Goal: Task Accomplishment & Management: Manage account settings

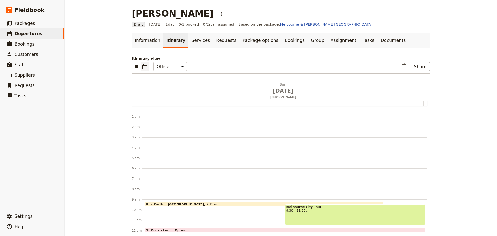
scroll to position [67, 0]
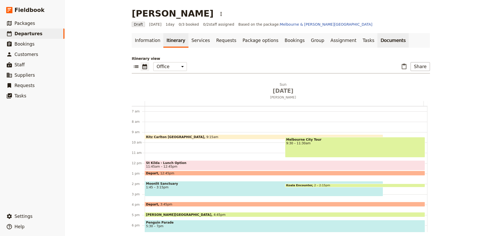
click at [378, 38] on link "Documents" at bounding box center [393, 40] width 31 height 15
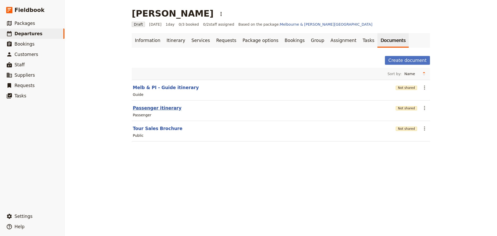
click at [152, 107] on button "Passenger itinerary" at bounding box center [157, 108] width 49 height 6
select select "PASSENGER"
select select "DEFAULT"
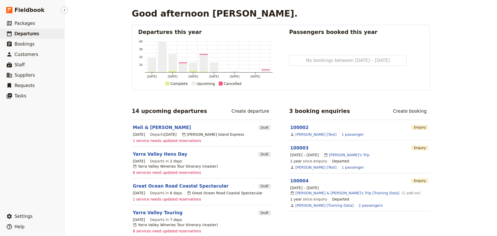
click at [35, 37] on link "​ Departures" at bounding box center [32, 33] width 64 height 10
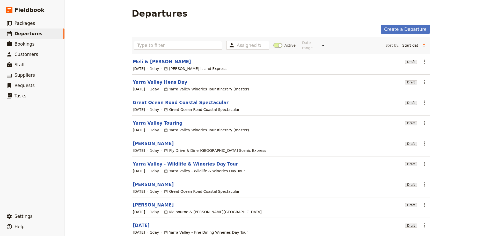
click at [140, 181] on link "[PERSON_NAME]" at bounding box center [153, 184] width 41 height 6
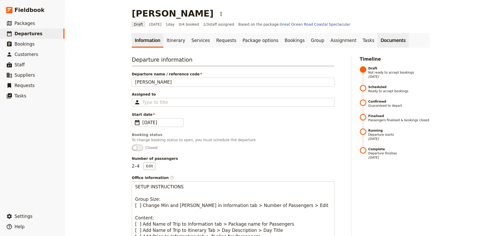
click at [378, 44] on link "Documents" at bounding box center [393, 40] width 31 height 15
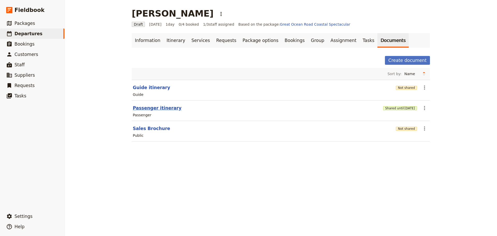
click at [148, 108] on button "Passenger itinerary" at bounding box center [157, 108] width 49 height 6
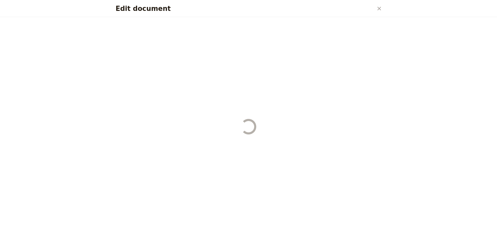
select select "PASSENGER"
select select "DEFAULT"
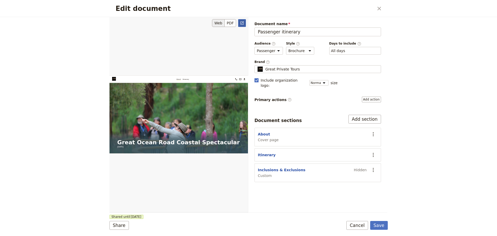
click at [242, 22] on icon "Open full preview" at bounding box center [242, 23] width 4 height 4
click at [367, 226] on button "Cancel" at bounding box center [358, 225] width 22 height 9
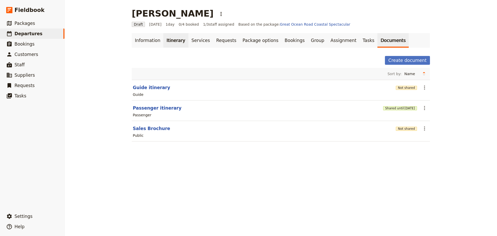
click at [173, 45] on link "Itinerary" at bounding box center [175, 40] width 25 height 15
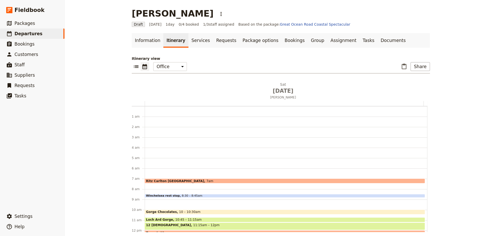
scroll to position [67, 0]
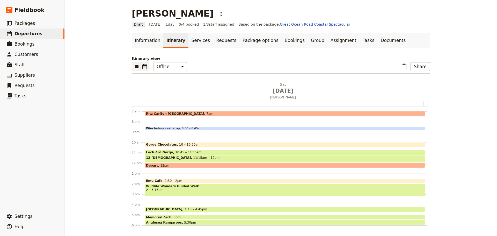
click at [133, 65] on icon "List view" at bounding box center [136, 66] width 6 height 6
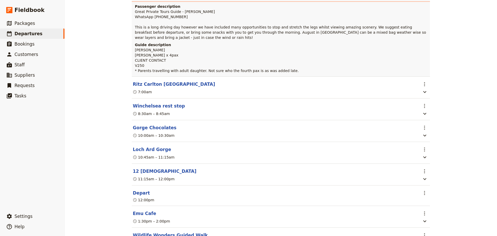
scroll to position [27, 0]
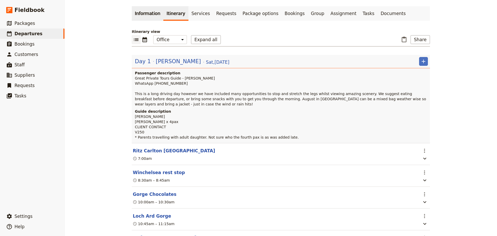
click at [140, 15] on link "Information" at bounding box center [148, 13] width 32 height 15
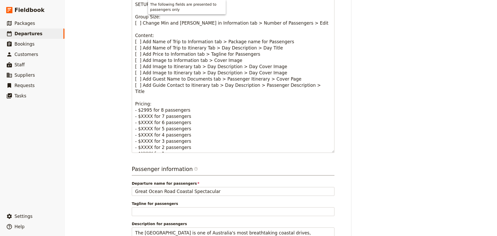
scroll to position [356, 0]
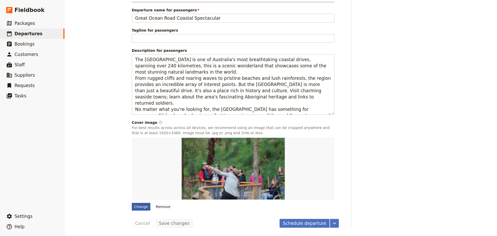
click at [144, 206] on div "Change" at bounding box center [141, 207] width 19 height 8
click at [132, 203] on input "Change" at bounding box center [132, 203] width 0 height 0
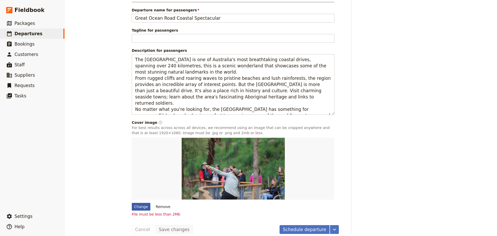
click at [141, 207] on div "Change" at bounding box center [141, 207] width 19 height 8
click at [132, 203] on input "Change" at bounding box center [132, 203] width 0 height 0
type input "C:\fakepath\157660-3.jpg"
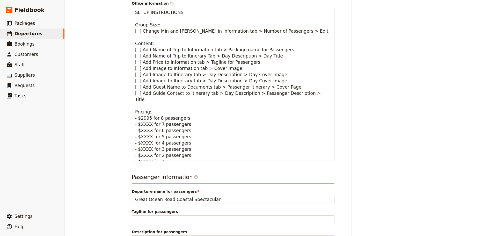
scroll to position [0, 0]
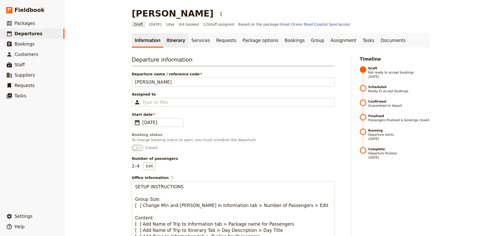
click at [167, 39] on link "Itinerary" at bounding box center [175, 40] width 25 height 15
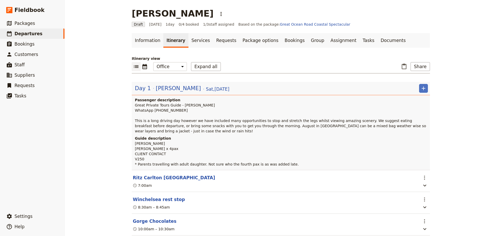
click at [164, 89] on span "[PERSON_NAME]" at bounding box center [178, 88] width 45 height 8
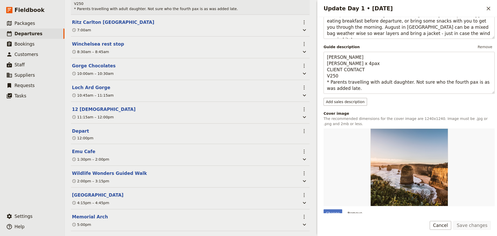
scroll to position [130, 0]
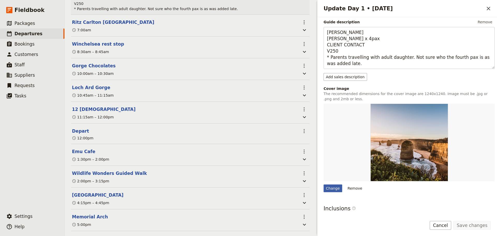
click at [334, 190] on div "Change" at bounding box center [333, 188] width 19 height 8
click at [324, 184] on input "Change" at bounding box center [324, 184] width 0 height 0
click at [333, 189] on div "Change" at bounding box center [333, 188] width 19 height 8
click at [324, 184] on input "Change" at bounding box center [324, 184] width 0 height 0
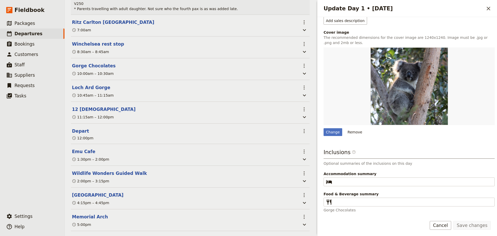
scroll to position [186, 0]
click at [329, 131] on div "Change" at bounding box center [333, 132] width 19 height 8
click at [324, 128] on input "Change" at bounding box center [324, 128] width 0 height 0
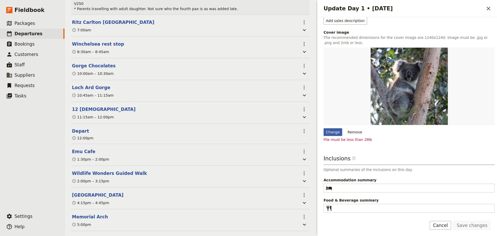
click at [334, 134] on div "Change" at bounding box center [333, 132] width 19 height 8
click at [333, 132] on div "Change" at bounding box center [333, 132] width 19 height 8
click at [324, 128] on input "Change" at bounding box center [324, 128] width 0 height 0
click at [333, 133] on div "Change" at bounding box center [333, 132] width 19 height 8
click at [324, 128] on input "Change" at bounding box center [324, 128] width 0 height 0
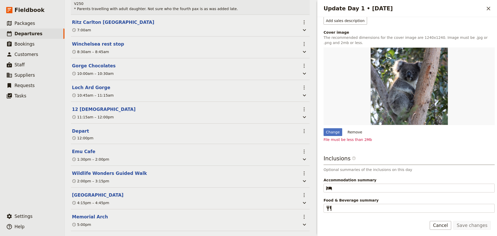
drag, startPoint x: 367, startPoint y: 132, endPoint x: 377, endPoint y: 136, distance: 10.4
click at [377, 136] on div "Change Remove" at bounding box center [409, 132] width 171 height 8
click at [331, 132] on div "Change" at bounding box center [333, 132] width 19 height 8
click at [324, 128] on input "Change" at bounding box center [324, 128] width 0 height 0
click at [448, 142] on div "Day title Paul Liu Departure start Departure end Short summary 150 / 150 charac…" at bounding box center [409, 27] width 171 height 383
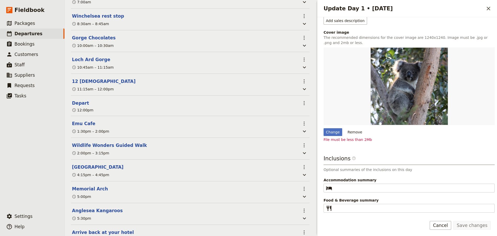
scroll to position [216, 0]
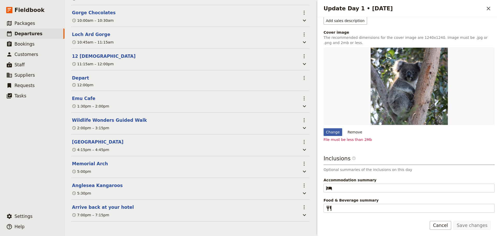
click at [334, 131] on div "Change" at bounding box center [333, 132] width 19 height 8
click at [324, 128] on input "Change" at bounding box center [324, 128] width 0 height 0
type input "C:\fakepath\IMG_6929.JPG"
click at [445, 228] on button "Cancel" at bounding box center [441, 225] width 22 height 9
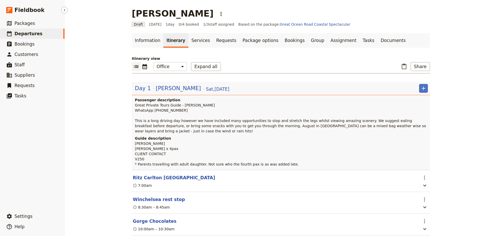
click at [19, 35] on span "Departures" at bounding box center [29, 33] width 28 height 5
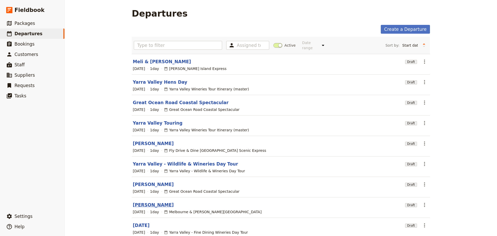
click at [144, 202] on link "[PERSON_NAME]" at bounding box center [153, 205] width 41 height 6
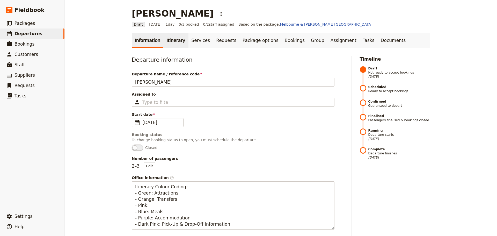
click at [168, 35] on link "Itinerary" at bounding box center [175, 40] width 25 height 15
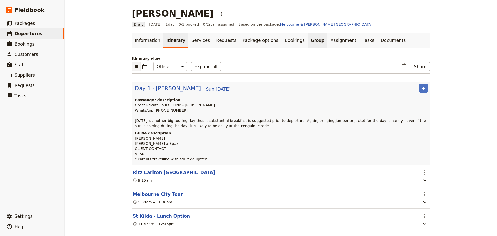
click at [308, 40] on link "Group" at bounding box center [318, 40] width 20 height 15
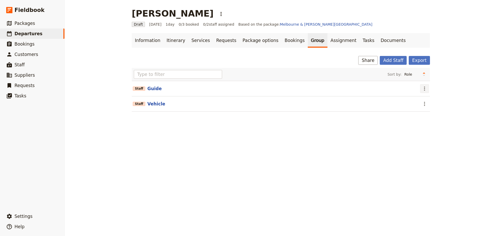
click at [423, 88] on icon "Actions" at bounding box center [425, 88] width 6 height 6
click at [424, 101] on span "Edit staff" at bounding box center [430, 99] width 16 height 5
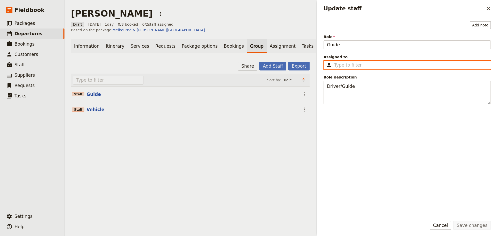
click at [345, 66] on input "Assigned to ​" at bounding box center [410, 65] width 153 height 6
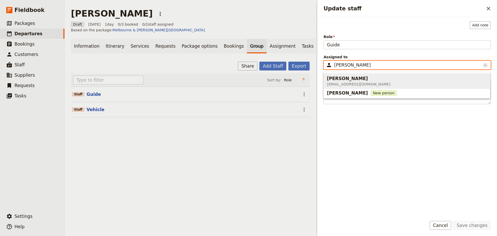
click at [344, 80] on span "Fiona Hennessey" at bounding box center [347, 78] width 41 height 6
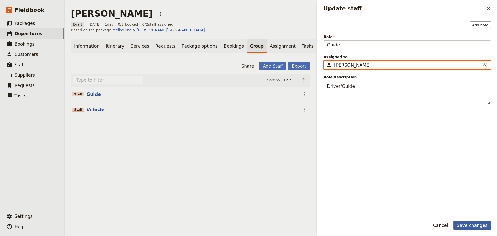
type input "Fiona Hennessey"
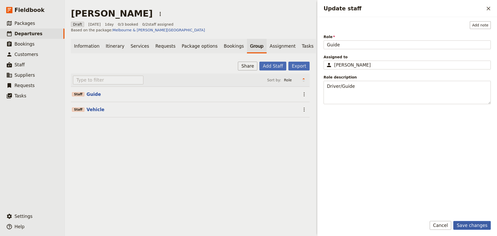
click at [483, 224] on button "Save changes" at bounding box center [473, 225] width 38 height 9
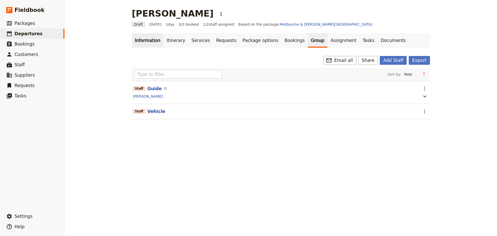
click at [145, 42] on link "Information" at bounding box center [148, 40] width 32 height 15
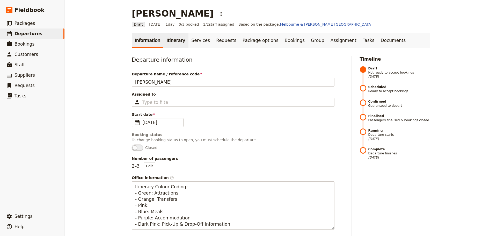
click at [173, 39] on link "Itinerary" at bounding box center [175, 40] width 25 height 15
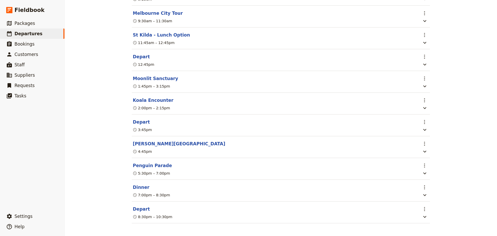
scroll to position [188, 0]
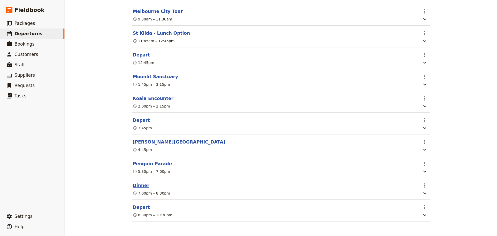
click at [135, 184] on button "Dinner" at bounding box center [141, 185] width 17 height 6
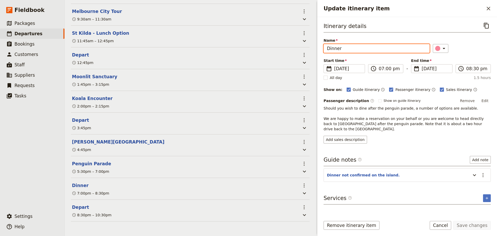
click at [379, 50] on input "Dinner" at bounding box center [377, 48] width 106 height 9
type input "D"
type input "I"
type input "Optional dinner"
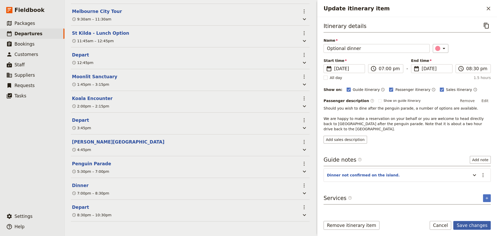
click at [482, 224] on button "Save changes" at bounding box center [473, 225] width 38 height 9
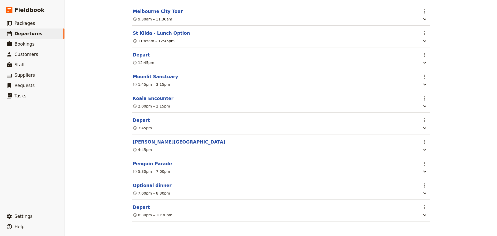
scroll to position [32, 0]
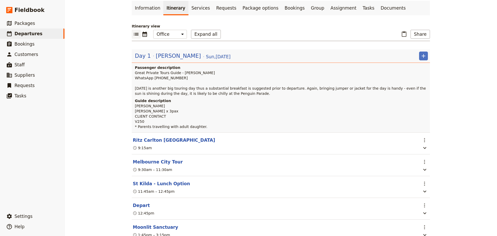
click at [378, 8] on link "Documents" at bounding box center [393, 8] width 31 height 15
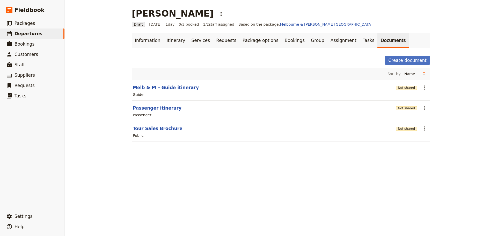
click at [158, 107] on button "Passenger itinerary" at bounding box center [157, 108] width 49 height 6
select select "PASSENGER"
select select "DEFAULT"
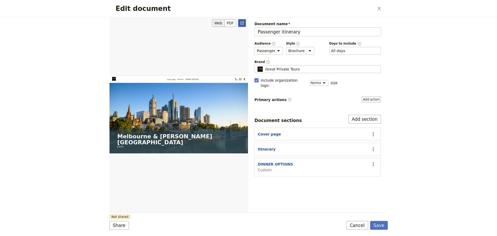
click at [240, 25] on link "​" at bounding box center [242, 23] width 8 height 8
click at [361, 224] on button "Cancel" at bounding box center [358, 225] width 22 height 9
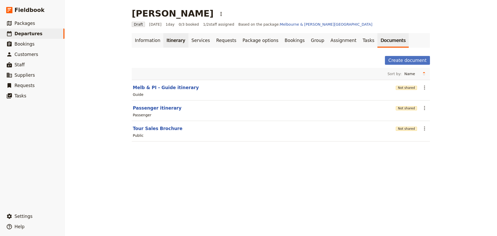
click at [166, 40] on link "Itinerary" at bounding box center [175, 40] width 25 height 15
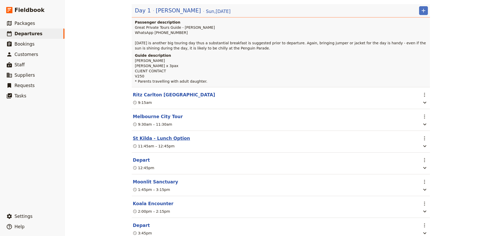
click at [143, 139] on button "St Kilda - Lunch Option" at bounding box center [161, 138] width 57 height 6
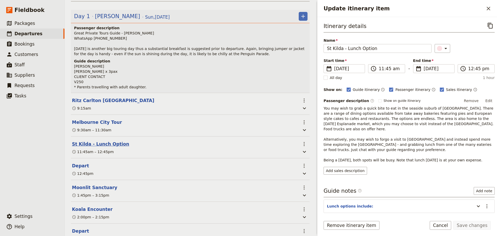
scroll to position [80, 0]
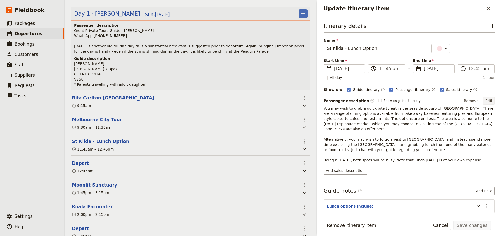
click at [484, 100] on button "Edit" at bounding box center [489, 101] width 12 height 8
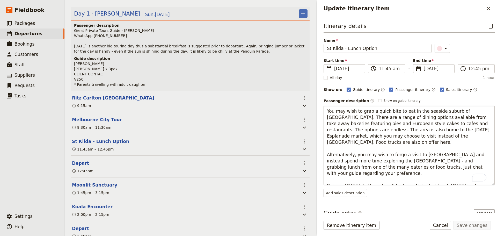
drag, startPoint x: 384, startPoint y: 148, endPoint x: 354, endPoint y: 149, distance: 30.9
click at [354, 149] on textarea "You may wish to grab a quick bite to eat in the seaside suburb of St Kilda. The…" at bounding box center [409, 145] width 171 height 79
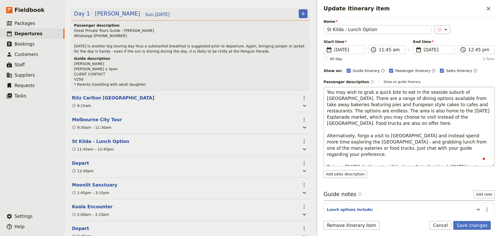
scroll to position [26, 0]
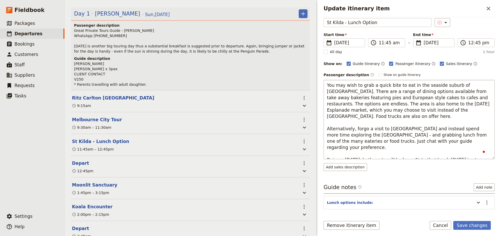
click at [401, 131] on textarea "You may wish to grab a quick bite to eat in the seaside suburb of St Kilda. The…" at bounding box center [409, 119] width 171 height 79
type textarea "You may wish to grab a quick bite to eat in the seaside suburb of St Kilda. The…"
click at [475, 220] on form "Itinerary details ​ Name St Kilda - Lunch Option ​ Start time ​ 31 Aug 2025 31/…" at bounding box center [408, 126] width 180 height 219
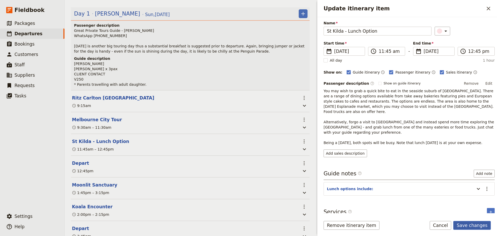
click at [482, 226] on button "Save changes" at bounding box center [473, 225] width 38 height 9
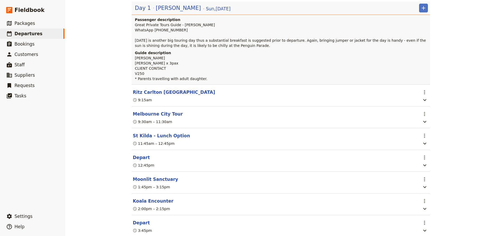
scroll to position [78, 0]
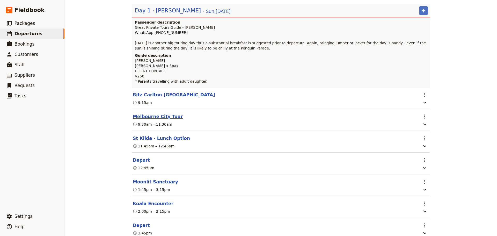
click at [153, 118] on button "Melbourne City Tour" at bounding box center [158, 116] width 50 height 6
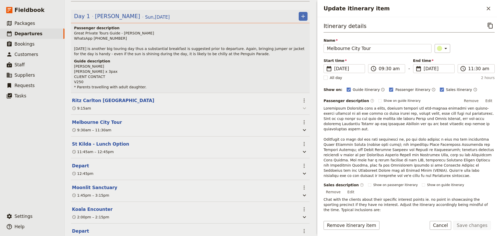
scroll to position [80, 0]
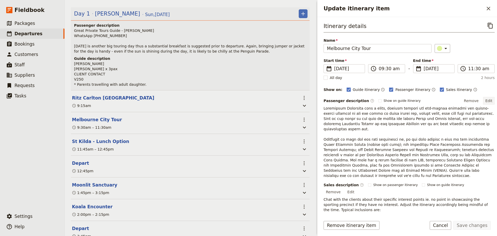
click at [490, 101] on button "Edit" at bounding box center [489, 101] width 12 height 8
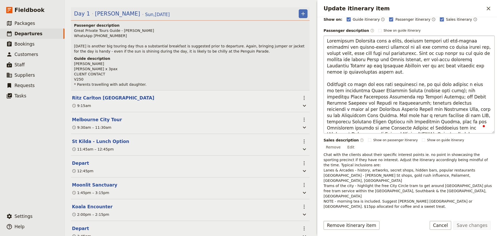
scroll to position [78, 0]
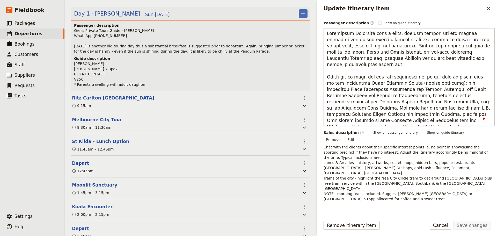
click at [416, 115] on textarea "To enrich screen reader interactions, please activate Accessibility in Grammarl…" at bounding box center [409, 77] width 171 height 98
click at [412, 117] on textarea "To enrich screen reader interactions, please activate Accessibility in Grammarl…" at bounding box center [409, 77] width 171 height 98
click at [421, 116] on textarea "To enrich screen reader interactions, please activate Accessibility in Grammarl…" at bounding box center [409, 77] width 171 height 98
click at [421, 115] on textarea "To enrich screen reader interactions, please activate Accessibility in Grammarl…" at bounding box center [409, 77] width 171 height 98
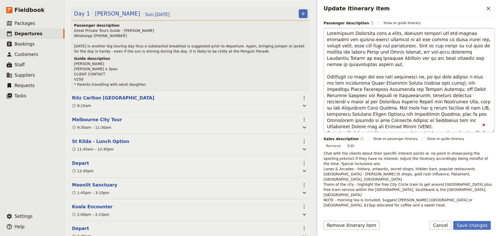
type textarea "Experience Melbourne like a local, walking through the art-filled laneways and …"
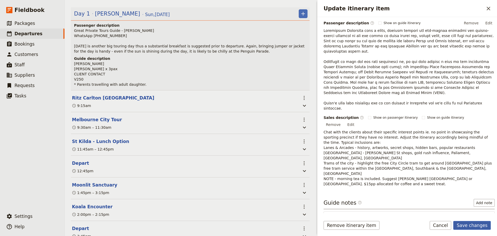
click at [473, 219] on form "Itinerary details ​ Name Melbourne City Tour ​ Start time ​ 31 Aug 2025 31/08/2…" at bounding box center [408, 126] width 180 height 219
click at [481, 229] on button "Save changes" at bounding box center [473, 225] width 38 height 9
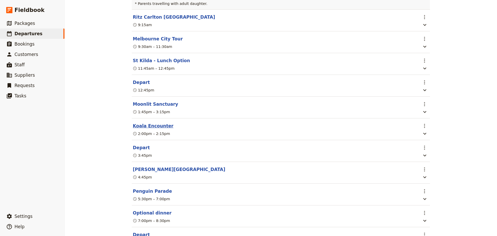
click at [141, 128] on button "Koala Encounter" at bounding box center [153, 126] width 41 height 6
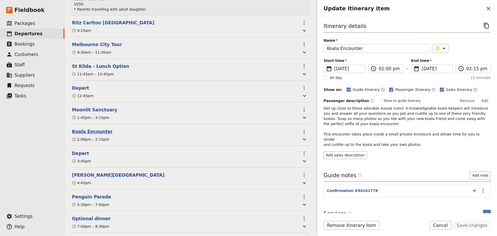
scroll to position [158, 0]
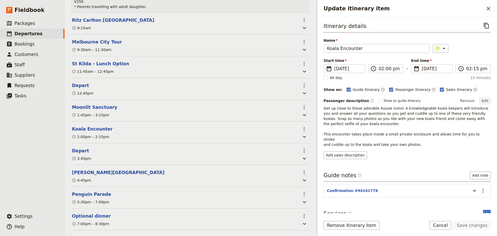
click at [481, 102] on button "Edit" at bounding box center [485, 101] width 12 height 8
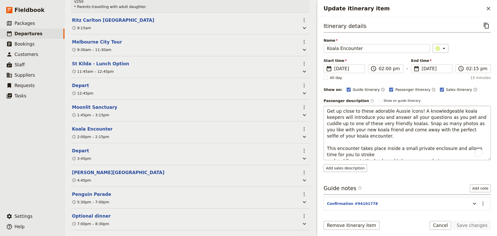
click at [414, 151] on textarea "Get up close to these adorable Aussie icons! A knowledgeable koala keepers will…" at bounding box center [407, 133] width 167 height 54
click at [414, 149] on textarea "Get up close to these adorable Aussie icons! A knowledgeable koala keepers will…" at bounding box center [407, 133] width 167 height 54
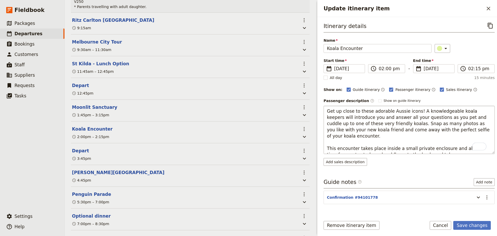
type textarea "Get up close to these adorable Aussie icons! A knowledgeable koala keepers will…"
click at [469, 221] on button "Save changes" at bounding box center [473, 225] width 38 height 9
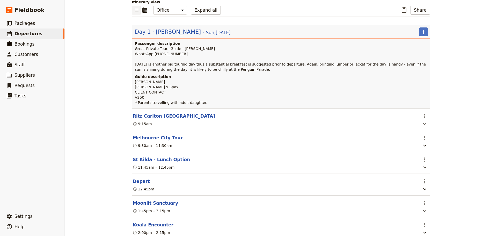
scroll to position [0, 0]
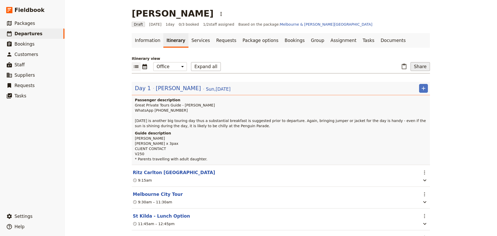
click at [418, 64] on button "Share" at bounding box center [420, 66] width 19 height 9
click at [402, 85] on span "Passenger itinerary" at bounding box center [394, 85] width 35 height 5
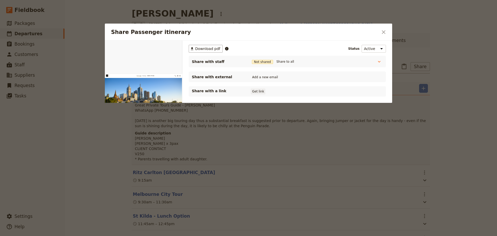
click at [261, 92] on button "Get link" at bounding box center [258, 92] width 15 height 6
click at [301, 91] on button "Get link" at bounding box center [297, 92] width 15 height 6
click at [384, 32] on icon "Close dialog" at bounding box center [384, 32] width 4 height 4
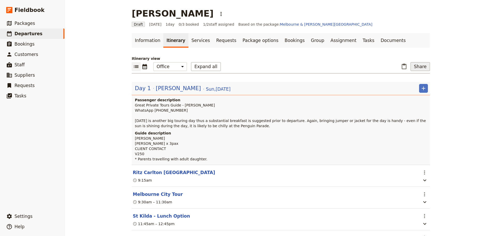
click at [424, 67] on button "Share" at bounding box center [420, 66] width 19 height 9
click at [402, 87] on span "Passenger itinerary" at bounding box center [394, 85] width 35 height 5
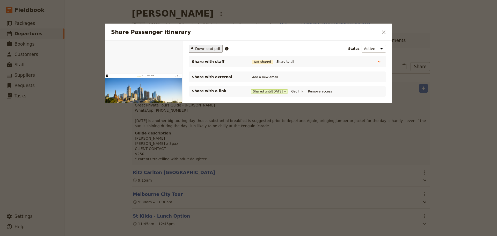
click at [194, 47] on icon "Share Passenger itinerary" at bounding box center [192, 49] width 4 height 4
click at [383, 31] on icon "Close dialog" at bounding box center [384, 32] width 4 height 4
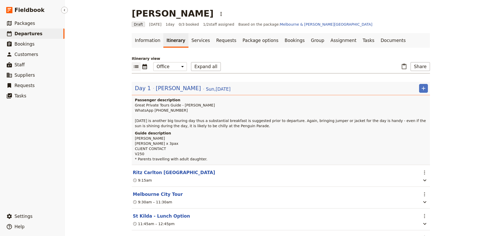
click at [26, 33] on span "Departures" at bounding box center [29, 33] width 28 height 5
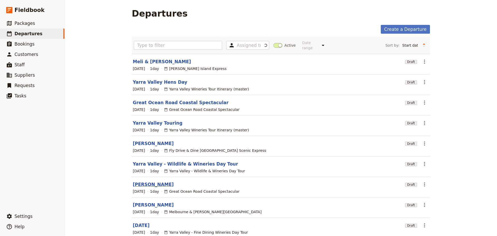
click at [139, 181] on link "[PERSON_NAME]" at bounding box center [153, 184] width 41 height 6
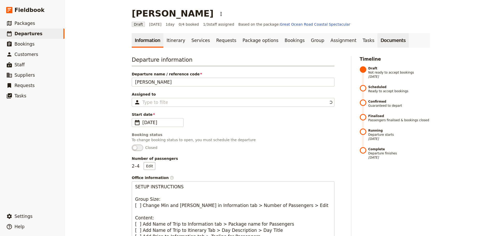
click at [378, 34] on link "Documents" at bounding box center [393, 40] width 31 height 15
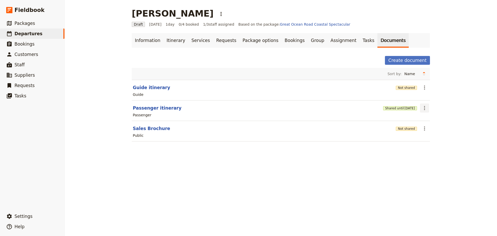
click at [425, 109] on icon "Actions" at bounding box center [425, 108] width 6 height 6
click at [433, 121] on span "Share" at bounding box center [437, 119] width 31 height 5
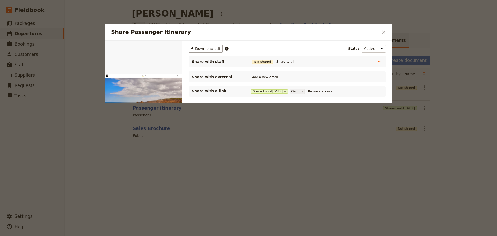
click at [301, 92] on button "Get link" at bounding box center [297, 92] width 15 height 6
click at [386, 33] on icon "Close dialog" at bounding box center [384, 32] width 6 height 6
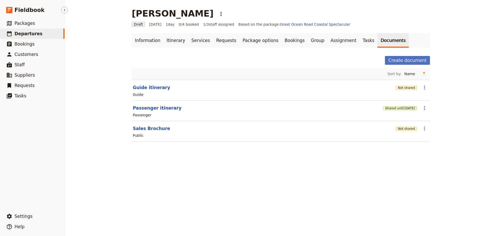
click at [27, 34] on span "Departures" at bounding box center [29, 33] width 28 height 5
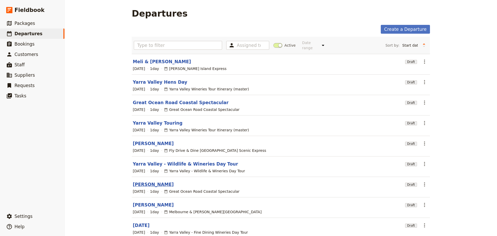
click at [142, 182] on link "[PERSON_NAME]" at bounding box center [153, 184] width 41 height 6
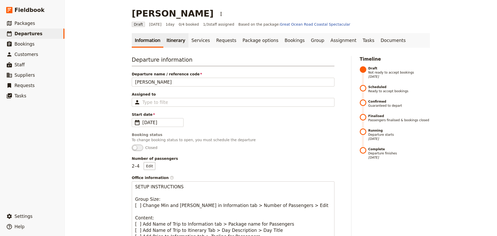
click at [167, 43] on link "Itinerary" at bounding box center [175, 40] width 25 height 15
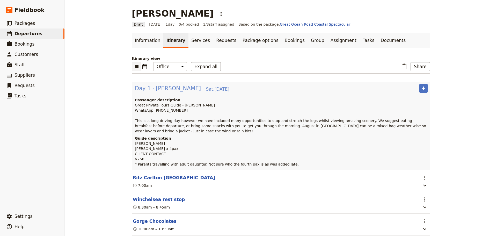
click at [169, 89] on span "[PERSON_NAME]" at bounding box center [178, 88] width 45 height 8
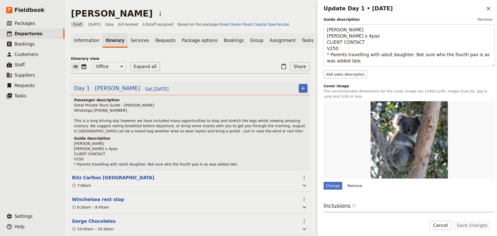
scroll to position [181, 0]
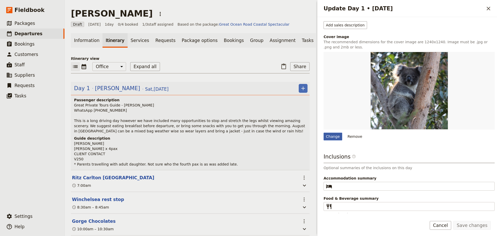
click at [334, 133] on div "Change" at bounding box center [333, 137] width 19 height 8
click at [324, 133] on input "Change" at bounding box center [324, 132] width 0 height 0
type input "C:\fakepath\153020-3.jpg"
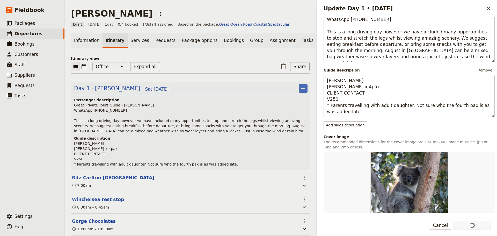
scroll to position [155, 0]
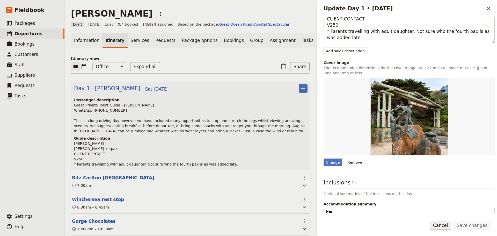
click at [448, 226] on button "Cancel" at bounding box center [441, 225] width 22 height 9
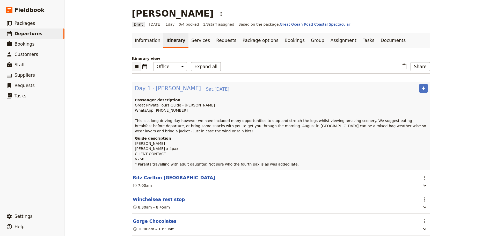
click at [161, 88] on span "[PERSON_NAME]" at bounding box center [178, 88] width 45 height 8
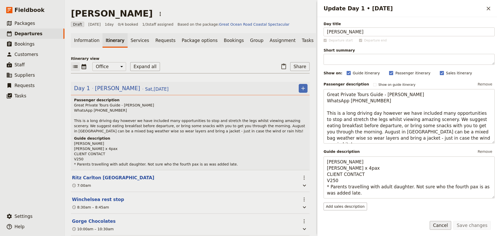
click at [440, 227] on button "Cancel" at bounding box center [441, 225] width 22 height 9
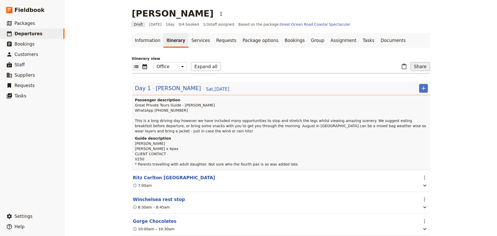
click at [411, 68] on button "Share" at bounding box center [420, 66] width 19 height 9
click at [412, 87] on span "Passenger itinerary" at bounding box center [407, 85] width 35 height 5
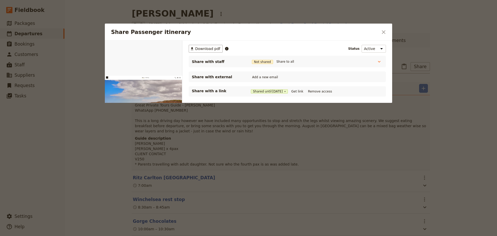
scroll to position [0, 0]
click at [290, 62] on button "Share to all" at bounding box center [285, 62] width 20 height 6
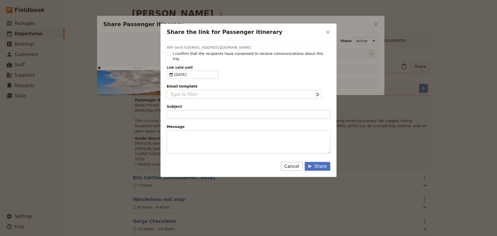
type input "Document shared with you: Passenger itinerary - Great Ocean Road Coastal Specta…"
type textarea "Good Morning / Afternoon, We are looking forward to welcoming you on our XYZ Da…"
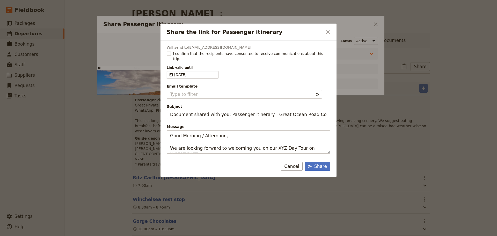
type input "Client Itinerary Template"
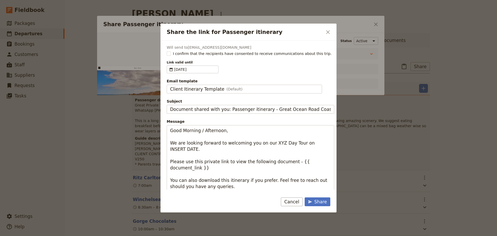
click at [296, 201] on button "Cancel" at bounding box center [292, 201] width 22 height 9
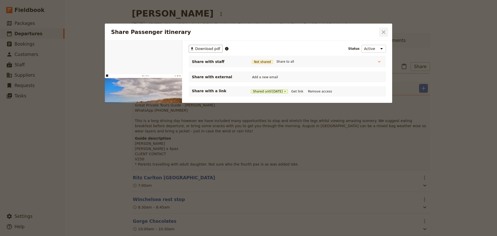
click at [384, 35] on icon "Close dialog" at bounding box center [384, 32] width 6 height 6
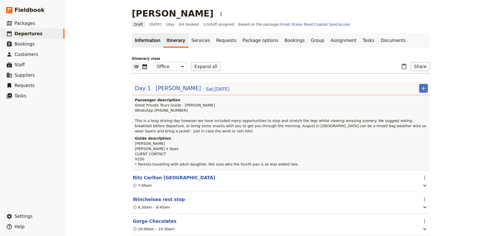
click at [141, 41] on link "Information" at bounding box center [148, 40] width 32 height 15
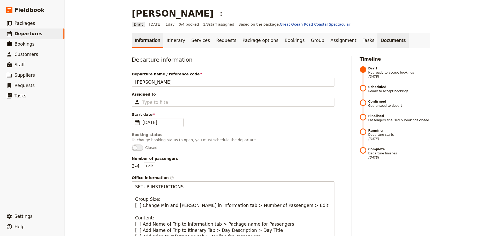
click at [378, 38] on link "Documents" at bounding box center [393, 40] width 31 height 15
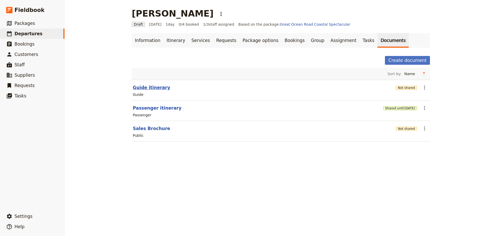
click at [139, 86] on button "Guide itinerary" at bounding box center [151, 87] width 37 height 6
select select "STAFF"
select select "RUN_SHEET"
select select "DEFAULT"
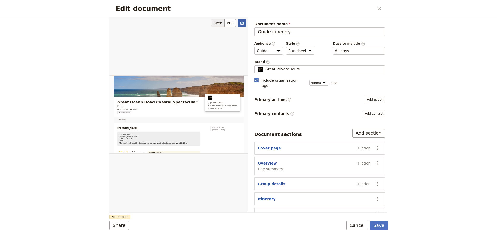
click at [244, 20] on link "​" at bounding box center [242, 23] width 8 height 8
click at [358, 225] on button "Cancel" at bounding box center [358, 225] width 22 height 9
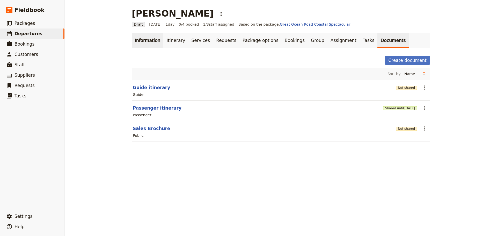
click at [148, 40] on link "Information" at bounding box center [148, 40] width 32 height 15
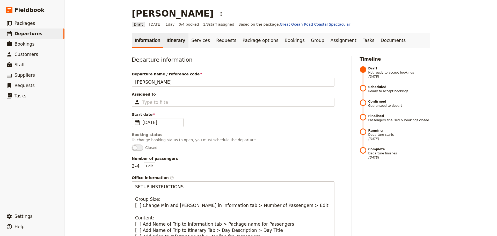
click at [170, 40] on link "Itinerary" at bounding box center [175, 40] width 25 height 15
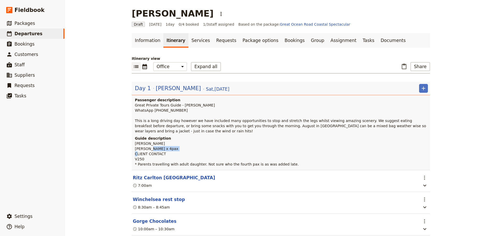
drag, startPoint x: 164, startPoint y: 148, endPoint x: 133, endPoint y: 150, distance: 30.9
click at [135, 150] on p "Fiona Paul Liu x 4pax CLIENT CONTACT V250 * Parents travelling with adult daugh…" at bounding box center [281, 154] width 293 height 26
click at [163, 87] on span "[PERSON_NAME]" at bounding box center [178, 88] width 45 height 8
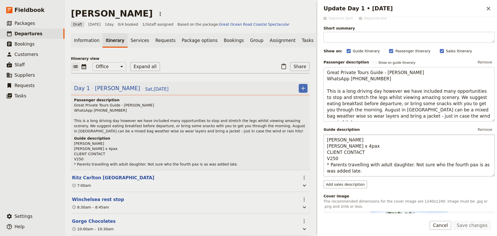
scroll to position [52, 0]
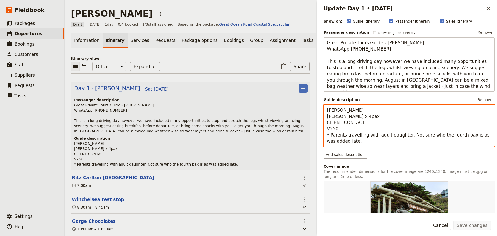
drag, startPoint x: 366, startPoint y: 123, endPoint x: 316, endPoint y: 124, distance: 50.0
click at [316, 124] on div "Update Day 1 • 30 Aug ​ Day title Paul Liu Departure start Departure end Short …" at bounding box center [406, 118] width 181 height 236
paste textarea "626-590-9600"
click at [327, 124] on textarea "Fiona Paul Liu x 4pax +626-590-9600 V250 * Parents travelling with adult daught…" at bounding box center [409, 126] width 171 height 42
drag, startPoint x: 467, startPoint y: 141, endPoint x: 466, endPoint y: 137, distance: 4.3
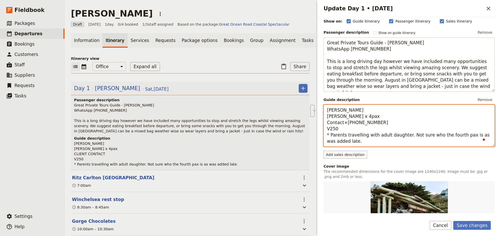
click at [466, 137] on textarea "Fiona Paul Liu x 4pax Contact+626-590-9600 V250 * Parents travelling with adult…" at bounding box center [409, 126] width 171 height 42
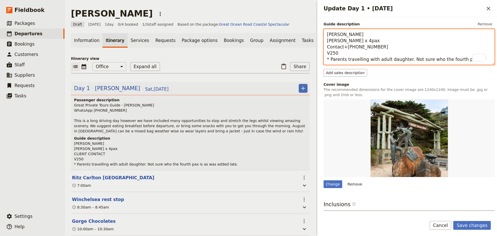
scroll to position [0, 0]
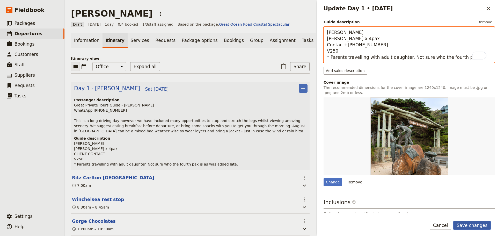
type textarea "Fiona Paul Liu x 4pax Contact+626-590-9600 V250 * Parents travelling with adult…"
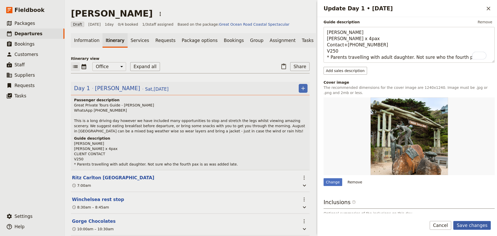
click at [478, 223] on button "Save changes" at bounding box center [473, 225] width 38 height 9
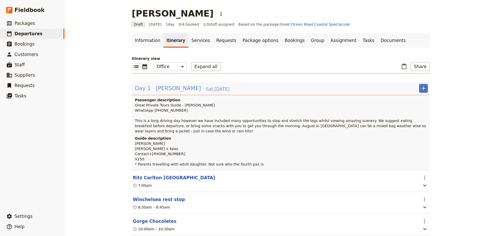
click at [167, 90] on span "[PERSON_NAME]" at bounding box center [178, 88] width 45 height 8
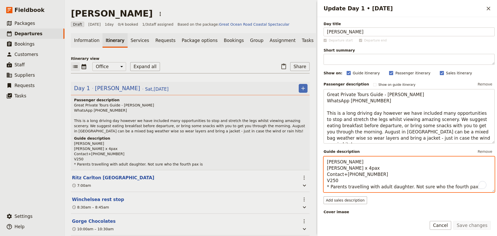
drag, startPoint x: 379, startPoint y: 174, endPoint x: 348, endPoint y: 175, distance: 30.6
click at [322, 175] on div "Day title Paul Liu Departure start Departure end Short summary 150 / 150 charac…" at bounding box center [408, 115] width 180 height 196
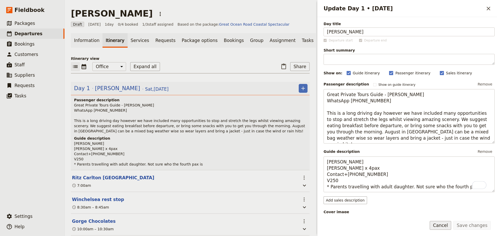
click at [451, 226] on button "Cancel" at bounding box center [441, 225] width 22 height 9
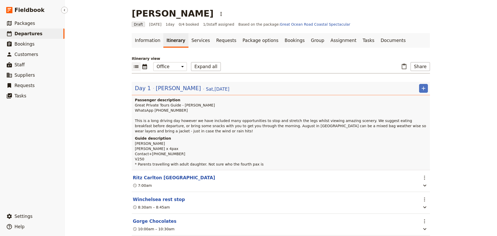
click at [38, 35] on link "​ Departures" at bounding box center [32, 33] width 64 height 10
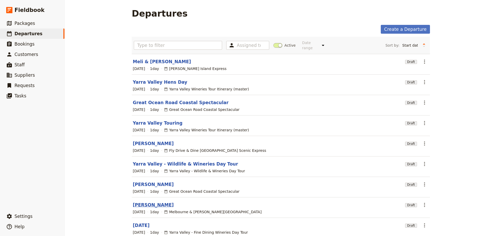
click at [139, 203] on link "[PERSON_NAME]" at bounding box center [153, 205] width 41 height 6
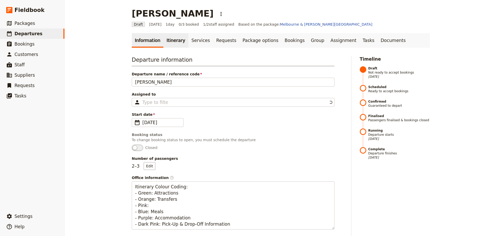
click at [170, 40] on link "Itinerary" at bounding box center [175, 40] width 25 height 15
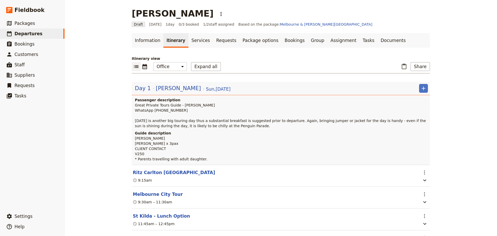
click at [156, 89] on span "[PERSON_NAME]" at bounding box center [178, 88] width 45 height 8
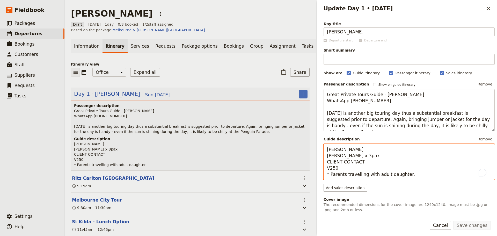
drag, startPoint x: 364, startPoint y: 162, endPoint x: 327, endPoint y: 161, distance: 37.1
click at [327, 161] on textarea "Fiona Paul Liu x 3pax CLIENT CONTACT V250 * Parents travelling with adult daugh…" at bounding box center [409, 162] width 171 height 36
paste textarea "ontact+626-590-9600"
type textarea "Fiona Paul Liu x 3pax Contact+626-590-9600 V250 * Parents travelling with adult…"
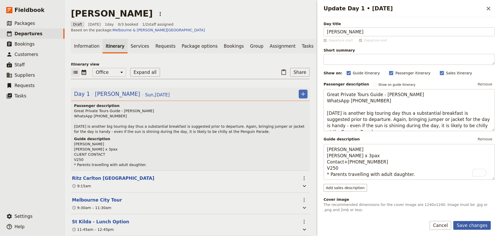
click at [473, 224] on button "Save changes" at bounding box center [473, 225] width 38 height 9
